Goal: Navigation & Orientation: Understand site structure

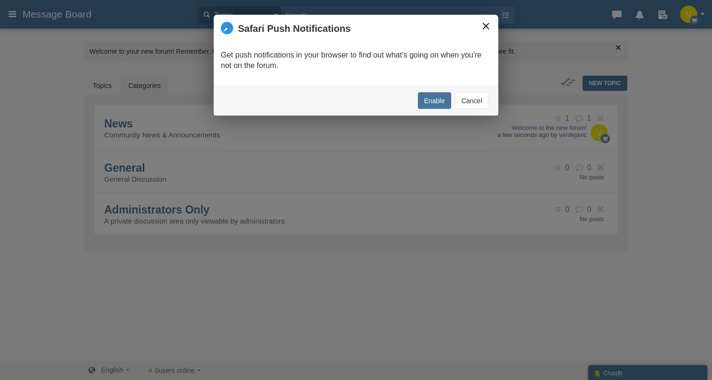
click at [481, 28] on button "×" at bounding box center [486, 26] width 10 height 10
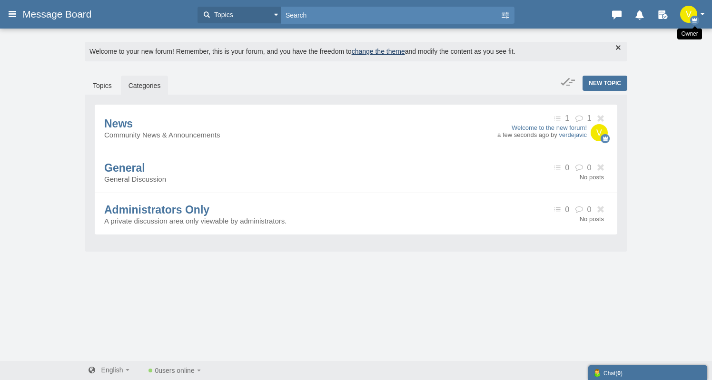
click at [691, 19] on icon "button" at bounding box center [694, 20] width 9 height 9
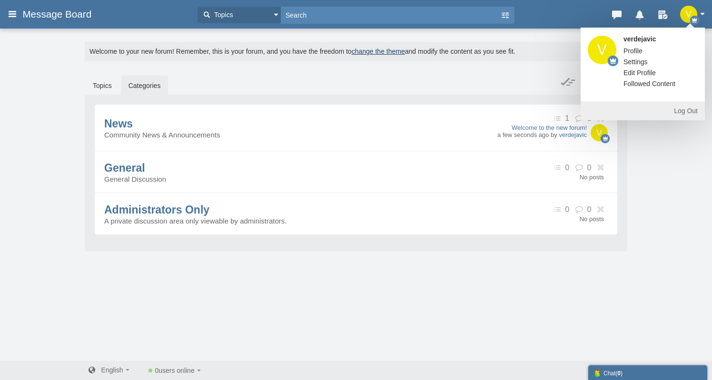
click at [23, 140] on div "Messages are turned off. Enable them to send or receive messages. Enable Messag…" at bounding box center [356, 194] width 712 height 333
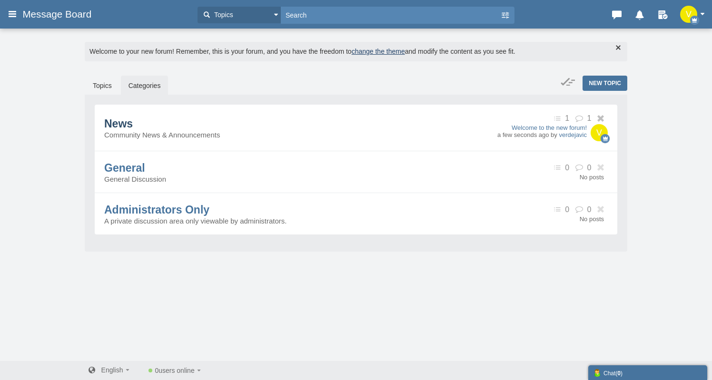
click at [128, 126] on span "News" at bounding box center [118, 124] width 29 height 12
click at [133, 126] on span "News" at bounding box center [118, 124] width 29 height 12
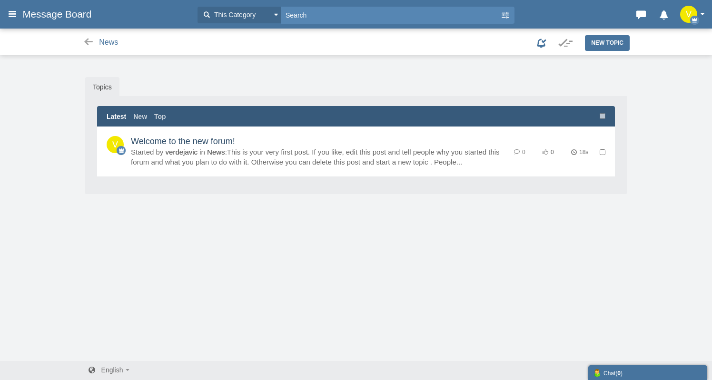
click at [235, 146] on link "Welcome to the new forum!" at bounding box center [183, 142] width 104 height 10
click at [89, 36] on div "News" at bounding box center [297, 41] width 438 height 15
click at [88, 42] on icon at bounding box center [88, 42] width 12 height 10
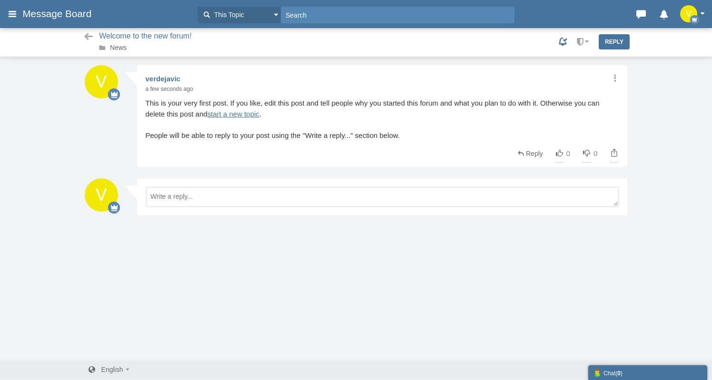
scroll to position [1, 0]
click at [146, 36] on span "Welcome to the new forum!" at bounding box center [146, 36] width 95 height 10
click at [89, 36] on icon at bounding box center [88, 37] width 12 height 10
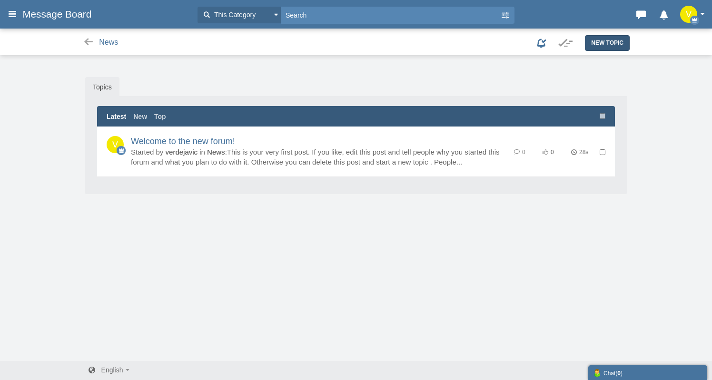
click at [603, 45] on span "New Topic" at bounding box center [607, 42] width 32 height 7
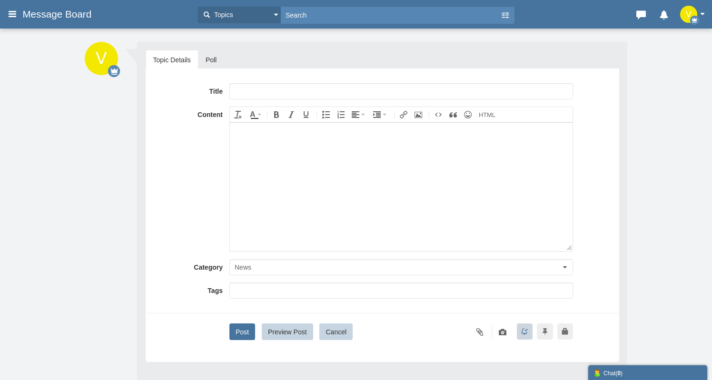
click at [102, 159] on div "1 post Topic Details Poll Title Content div Deleting Attachment... getFilename …" at bounding box center [356, 216] width 542 height 348
click at [369, 11] on input "text" at bounding box center [390, 15] width 219 height 17
click at [117, 69] on icon at bounding box center [114, 71] width 12 height 12
click at [95, 59] on img at bounding box center [101, 58] width 33 height 33
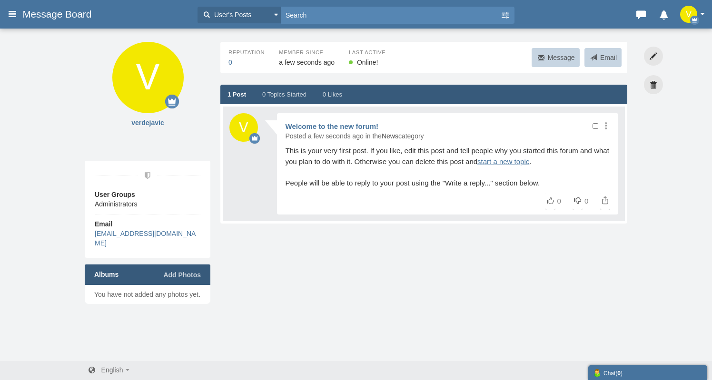
click at [376, 299] on div "User Groups Administrators Email verdejavic@gmail.com Albums Add Photos You hav…" at bounding box center [356, 232] width 542 height 143
click at [702, 14] on span "button" at bounding box center [702, 14] width 5 height 2
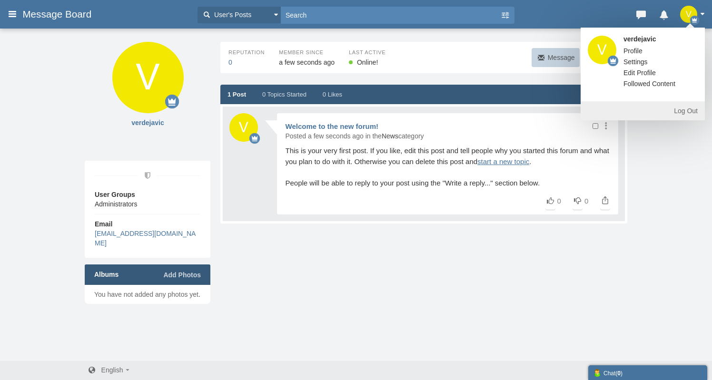
click at [36, 10] on span "Message Board" at bounding box center [60, 14] width 76 height 11
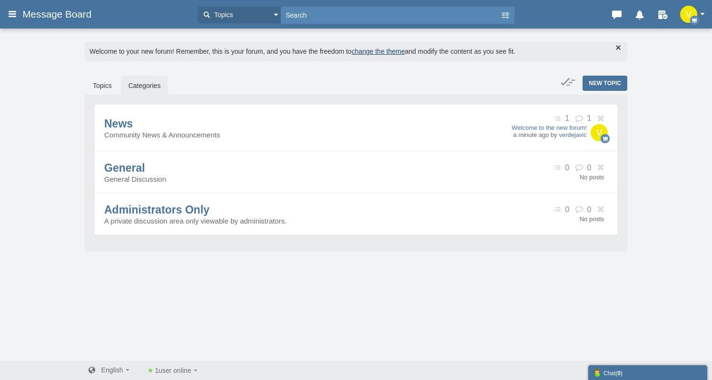
click at [364, 48] on link "change the theme" at bounding box center [378, 52] width 53 height 8
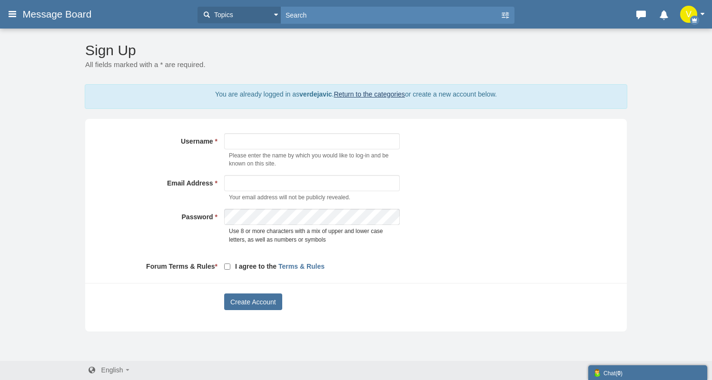
click at [370, 96] on link "Return to the categories" at bounding box center [368, 94] width 71 height 8
